Goal: Information Seeking & Learning: Learn about a topic

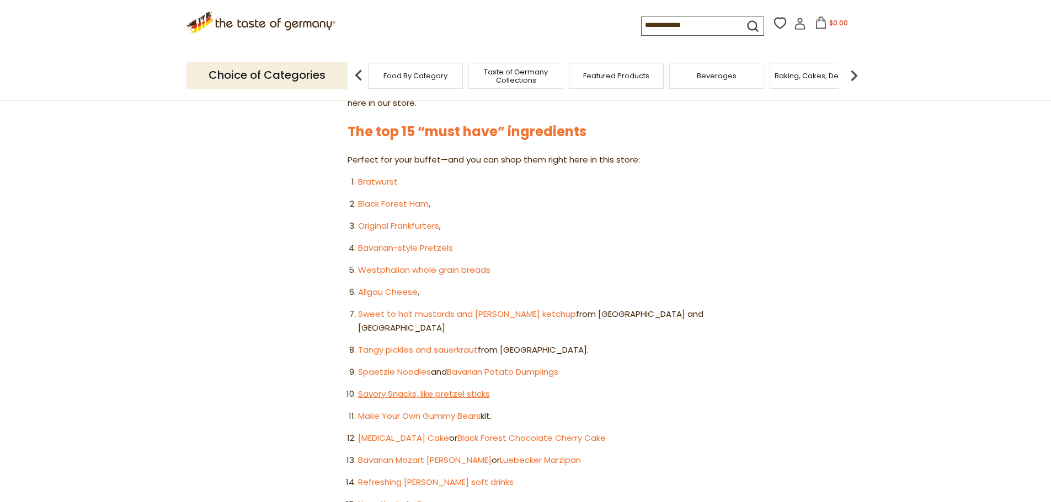
scroll to position [607, 0]
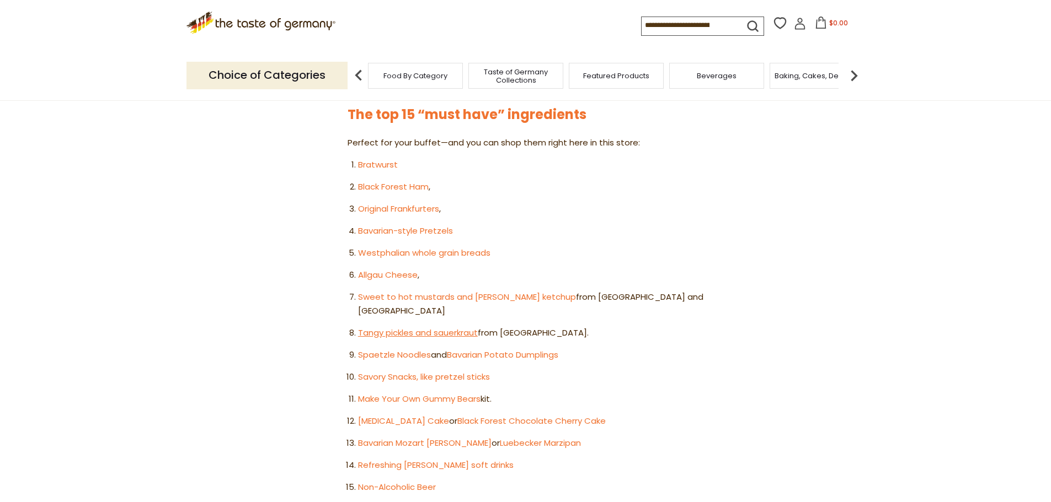
click at [390, 327] on link "Tangy pickles and sauerkraut" at bounding box center [418, 333] width 120 height 12
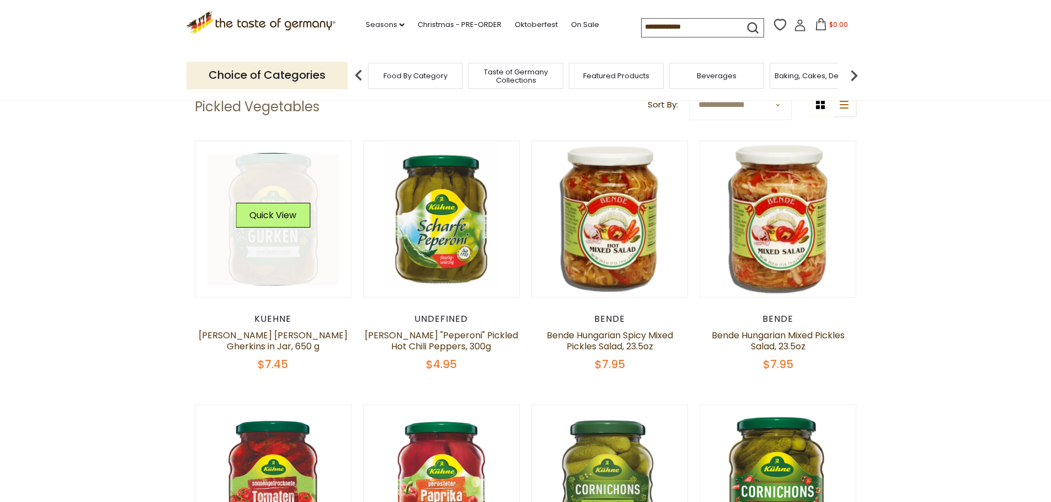
scroll to position [361, 0]
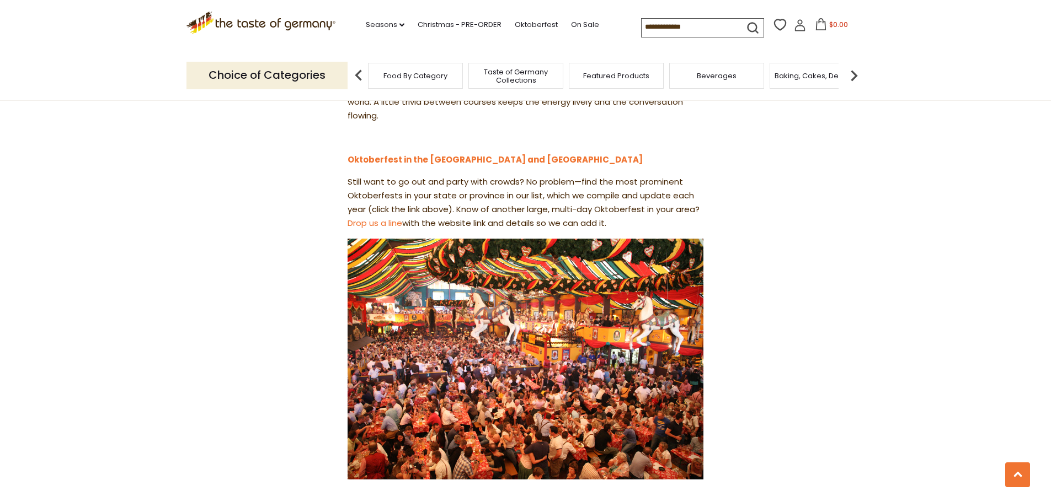
scroll to position [1599, 0]
